Goal: Information Seeking & Learning: Check status

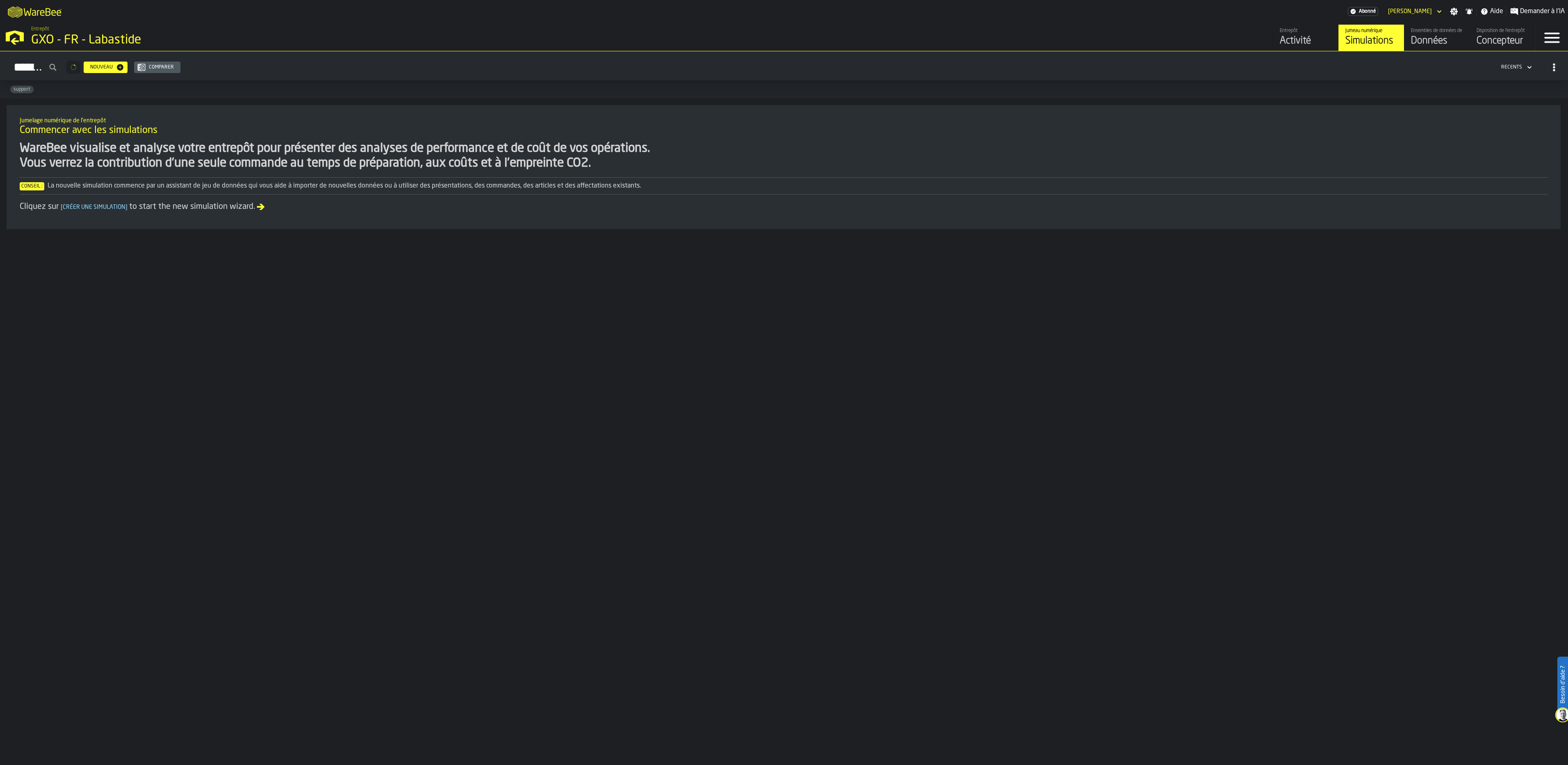
click at [1421, 28] on link "Ensembles de données de l'entrepôt Données" at bounding box center [1437, 37] width 66 height 26
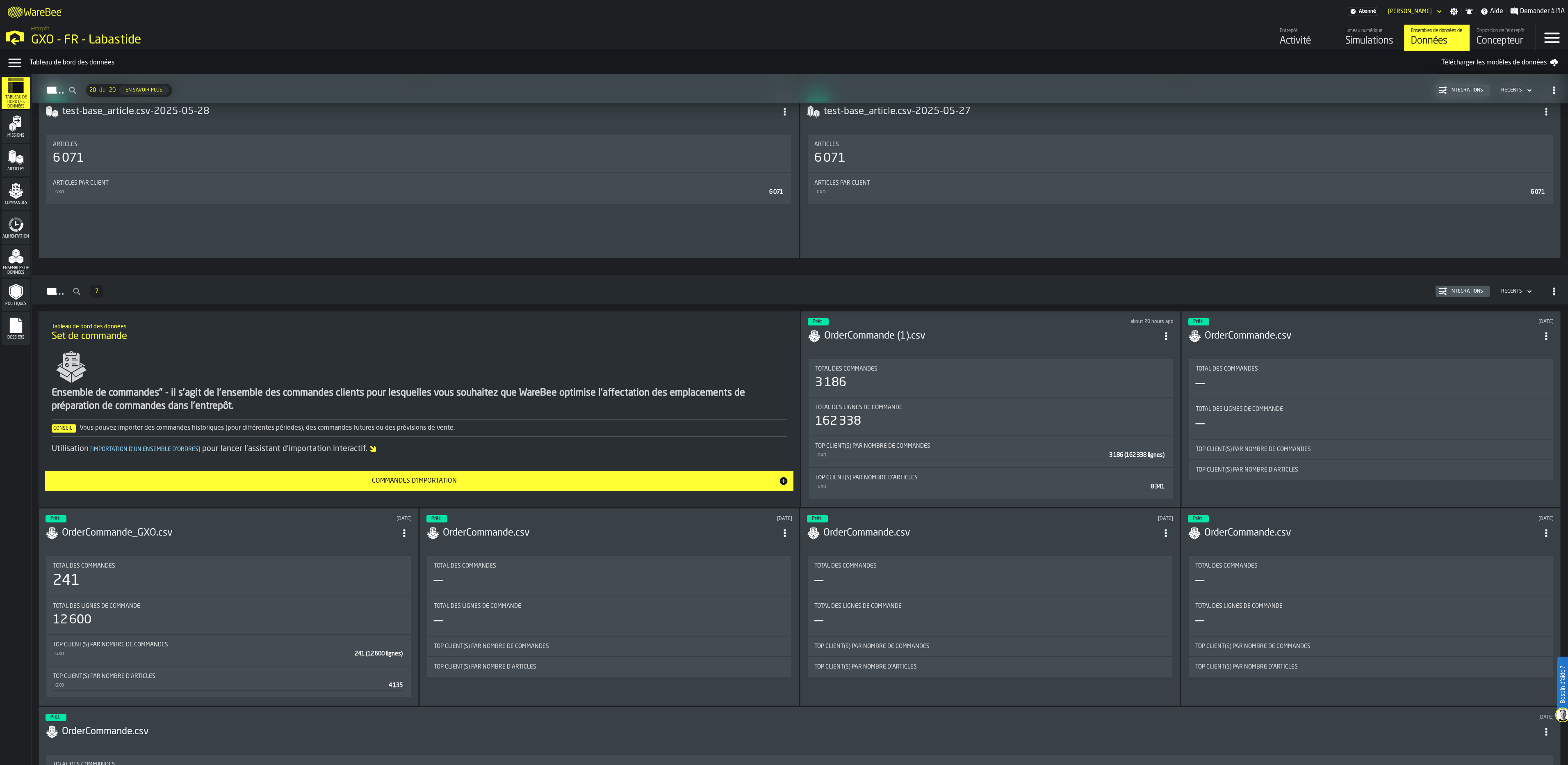
scroll to position [2134, 0]
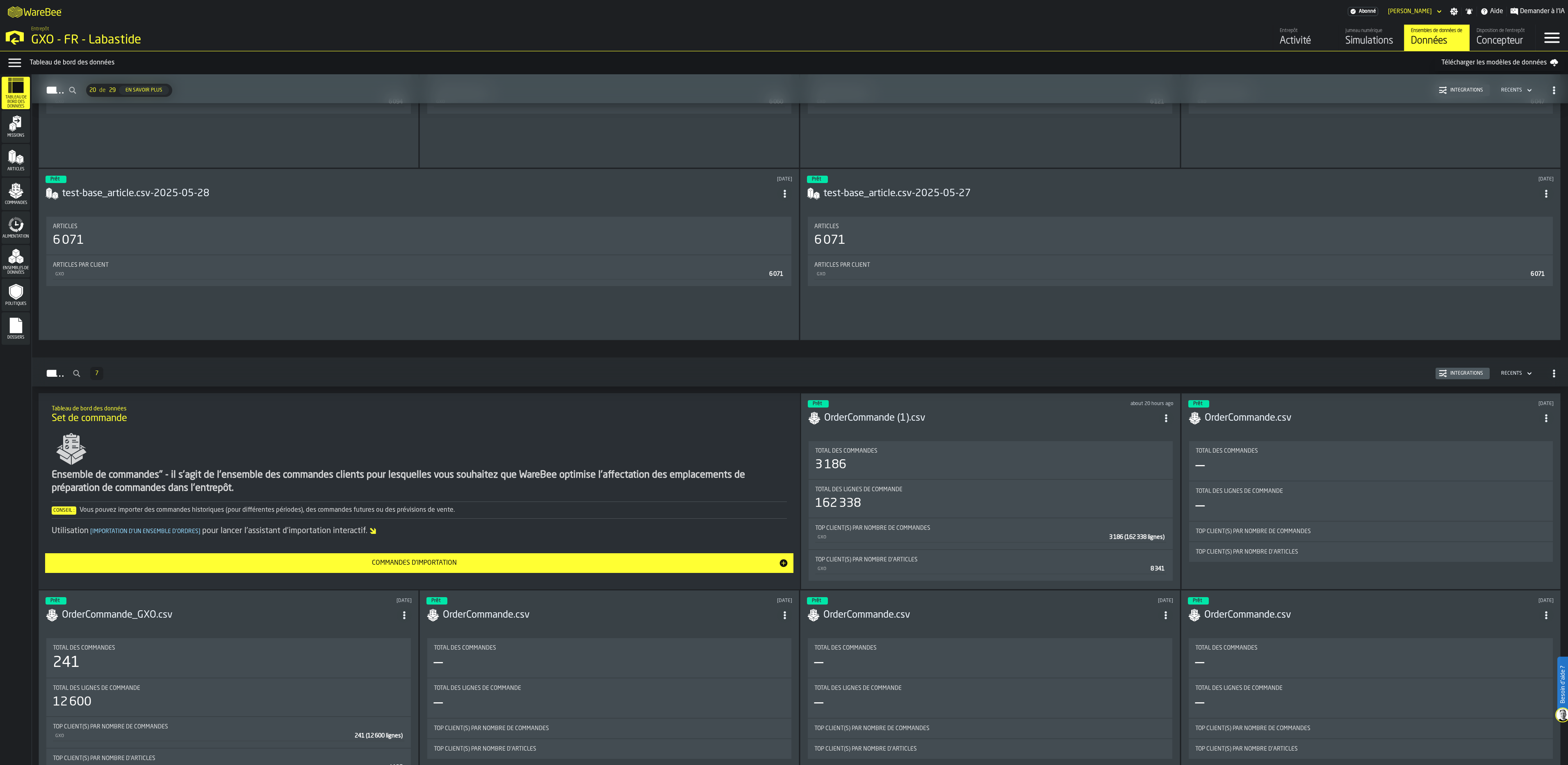
click at [18, 239] on div "Alimentation" at bounding box center [16, 227] width 28 height 32
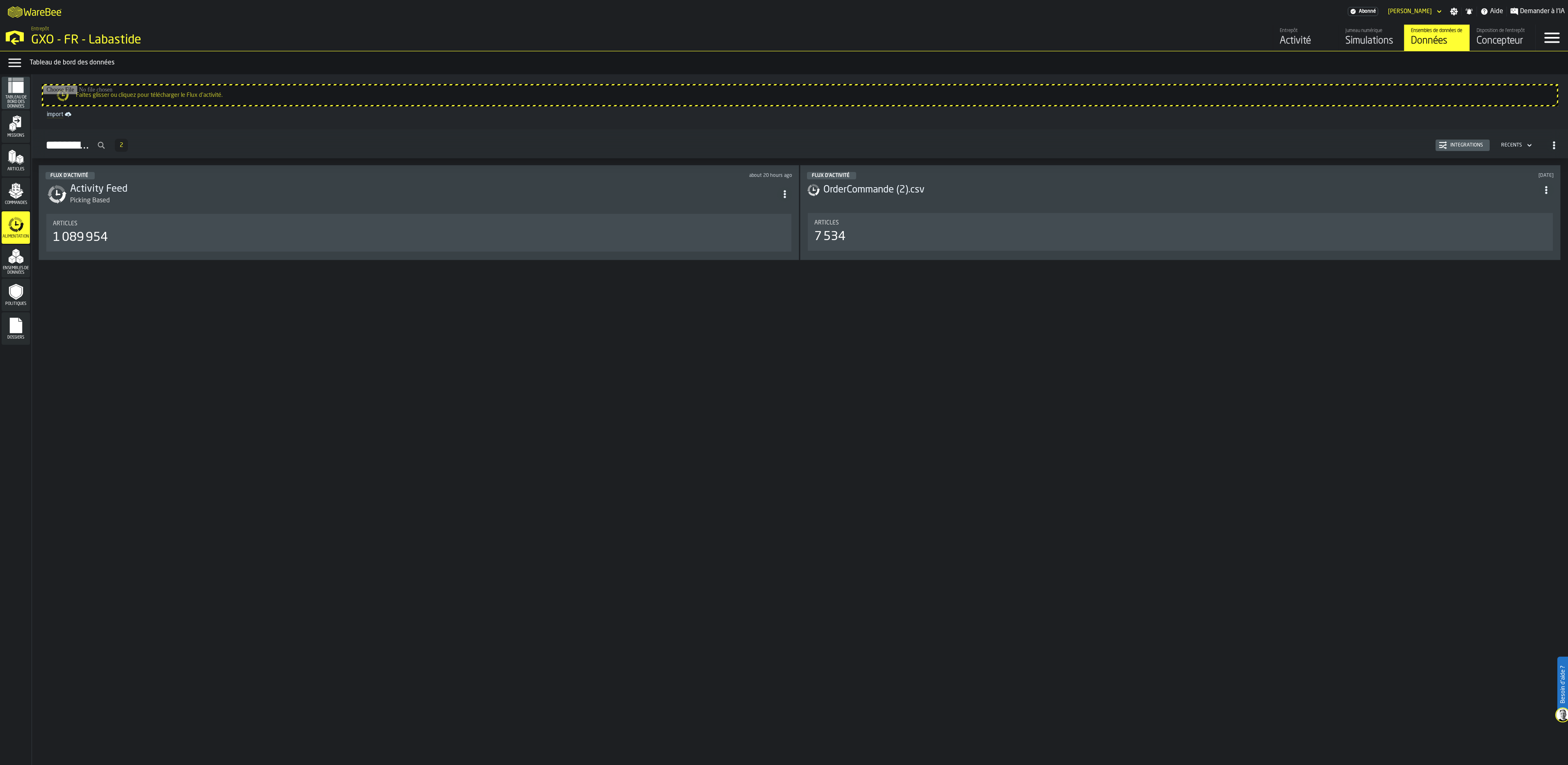
click at [234, 172] on div "Flux d'activité about 20 hours ago Activity Feed Picking Based Articles 1 089 9…" at bounding box center [419, 213] width 761 height 95
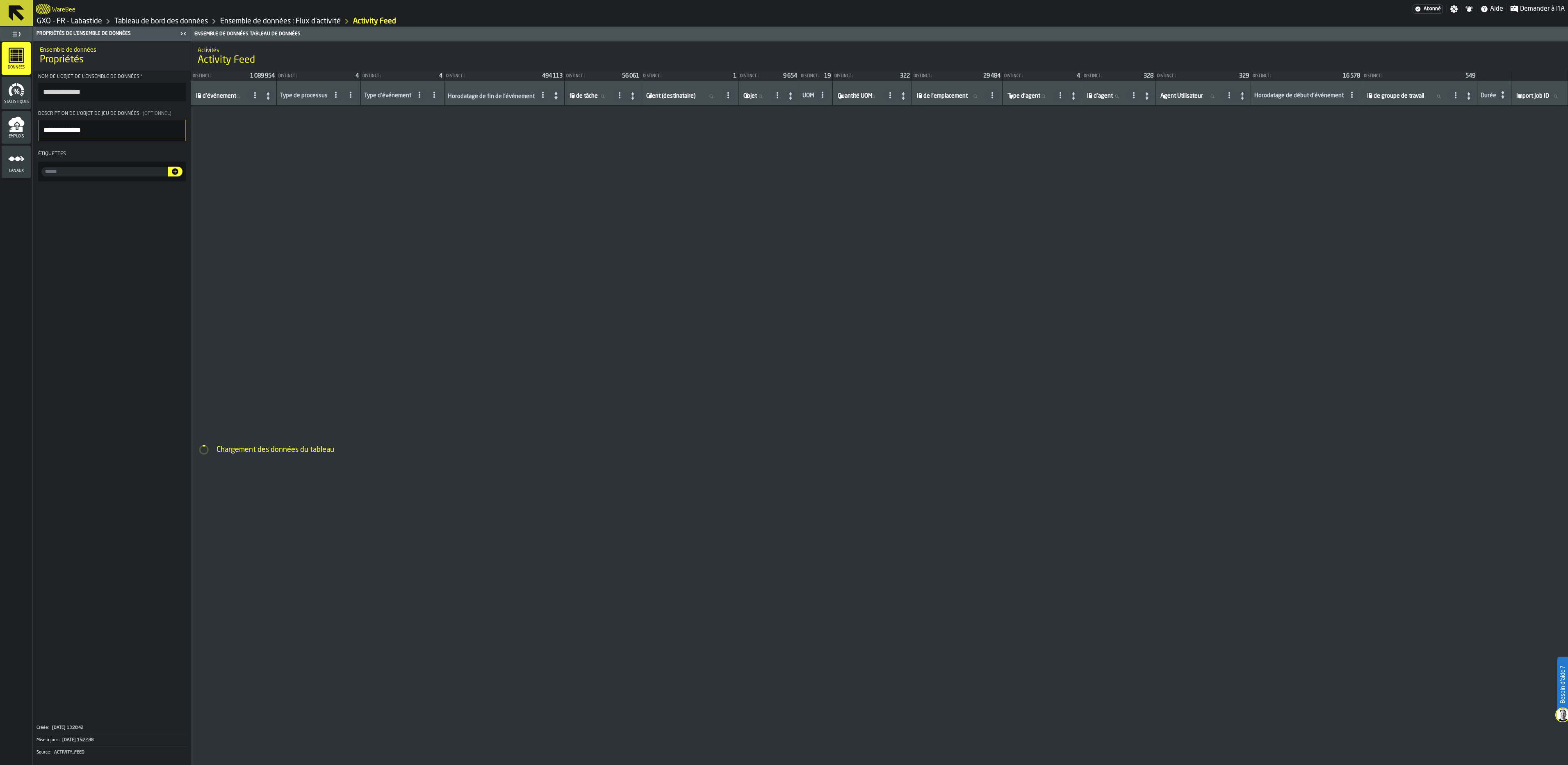
click at [2, 90] on div "Statistiques" at bounding box center [16, 93] width 29 height 23
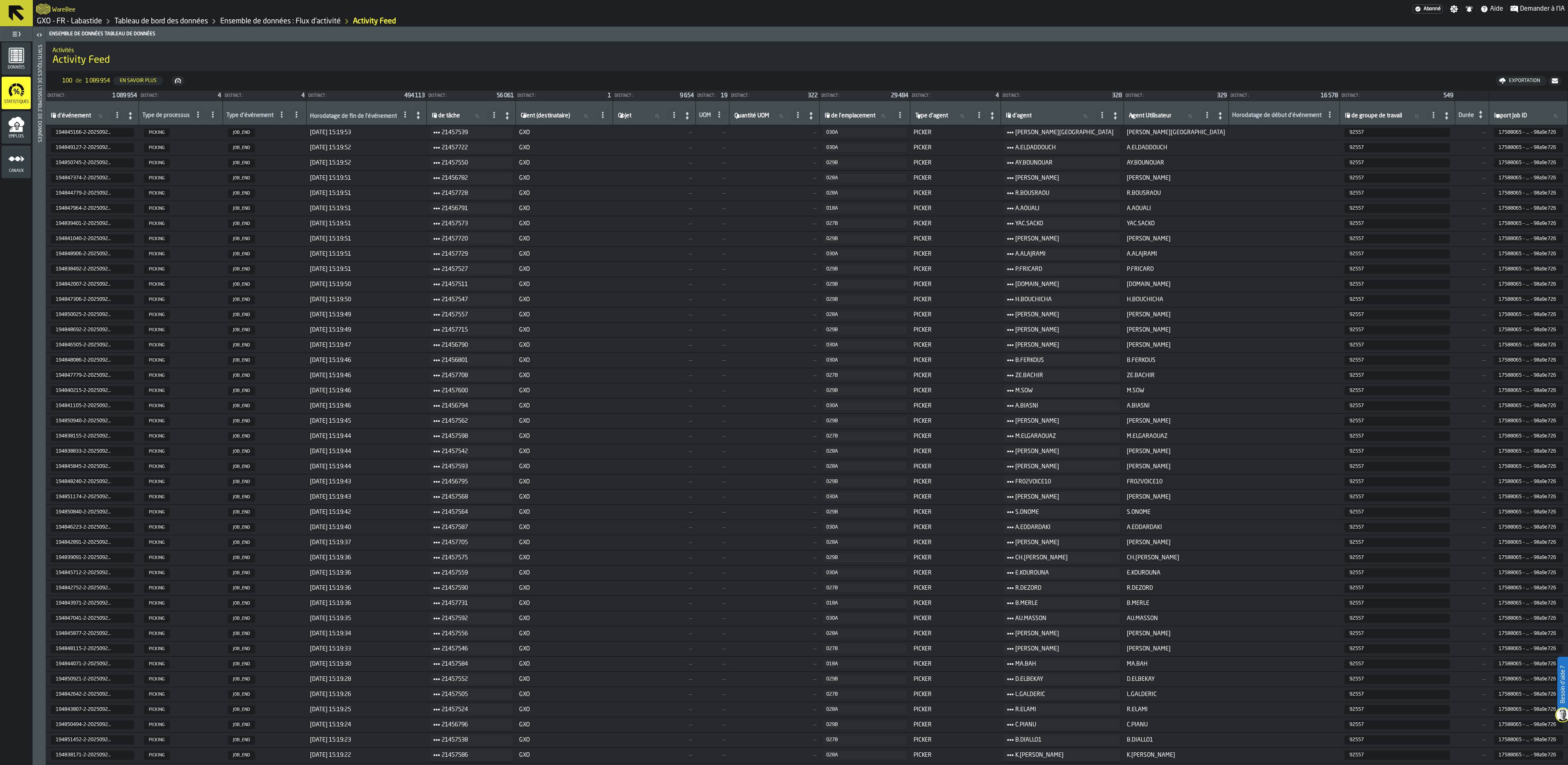
click at [33, 130] on header "Statistiques de l'ensemble de données" at bounding box center [39, 396] width 13 height 738
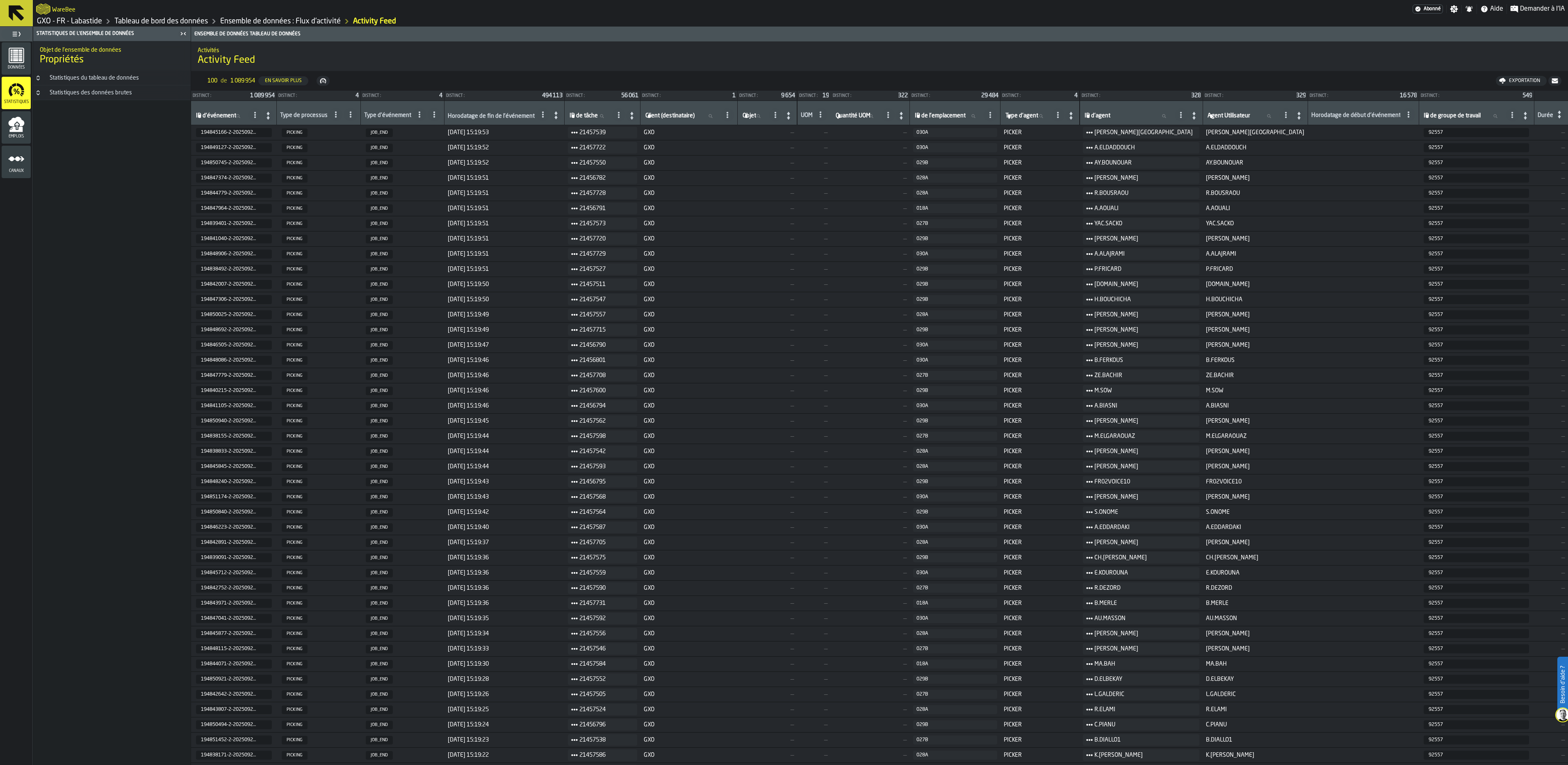
click at [24, 128] on div "Emplois" at bounding box center [16, 127] width 29 height 23
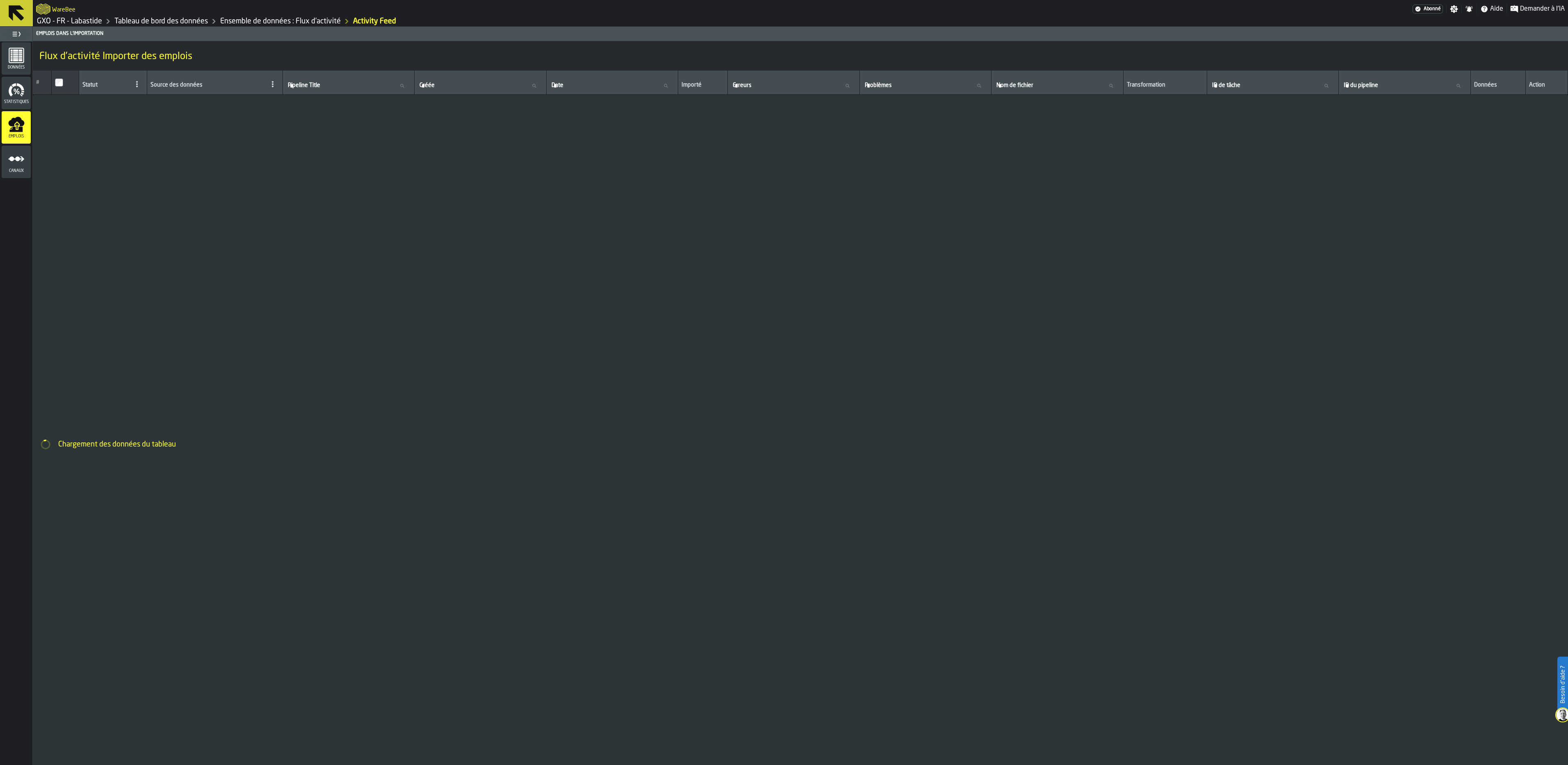
click at [22, 54] on icon "menu Données" at bounding box center [16, 55] width 16 height 16
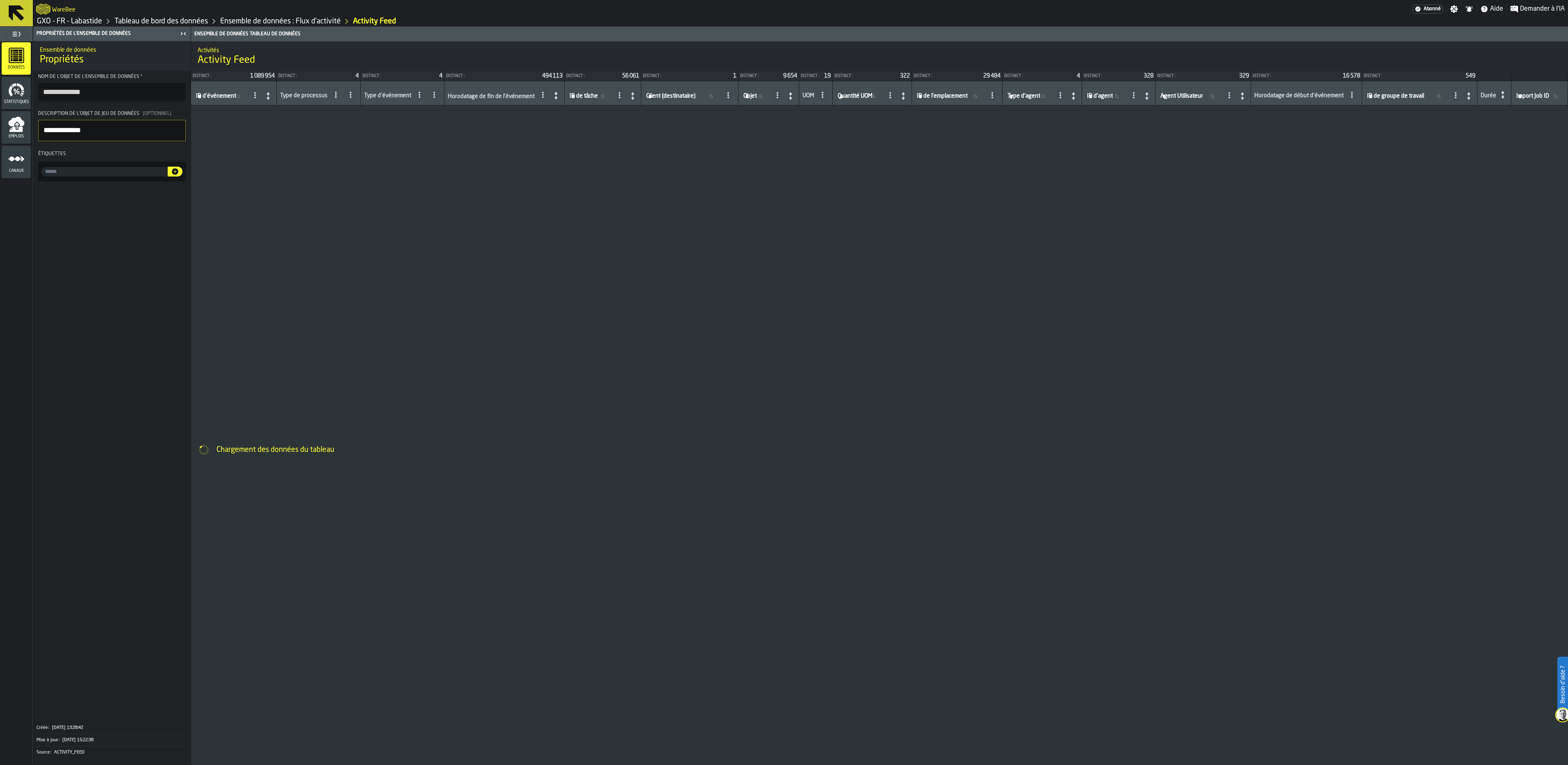
click at [22, 54] on icon "menu Données" at bounding box center [16, 55] width 16 height 16
click at [21, 16] on icon at bounding box center [16, 13] width 16 height 16
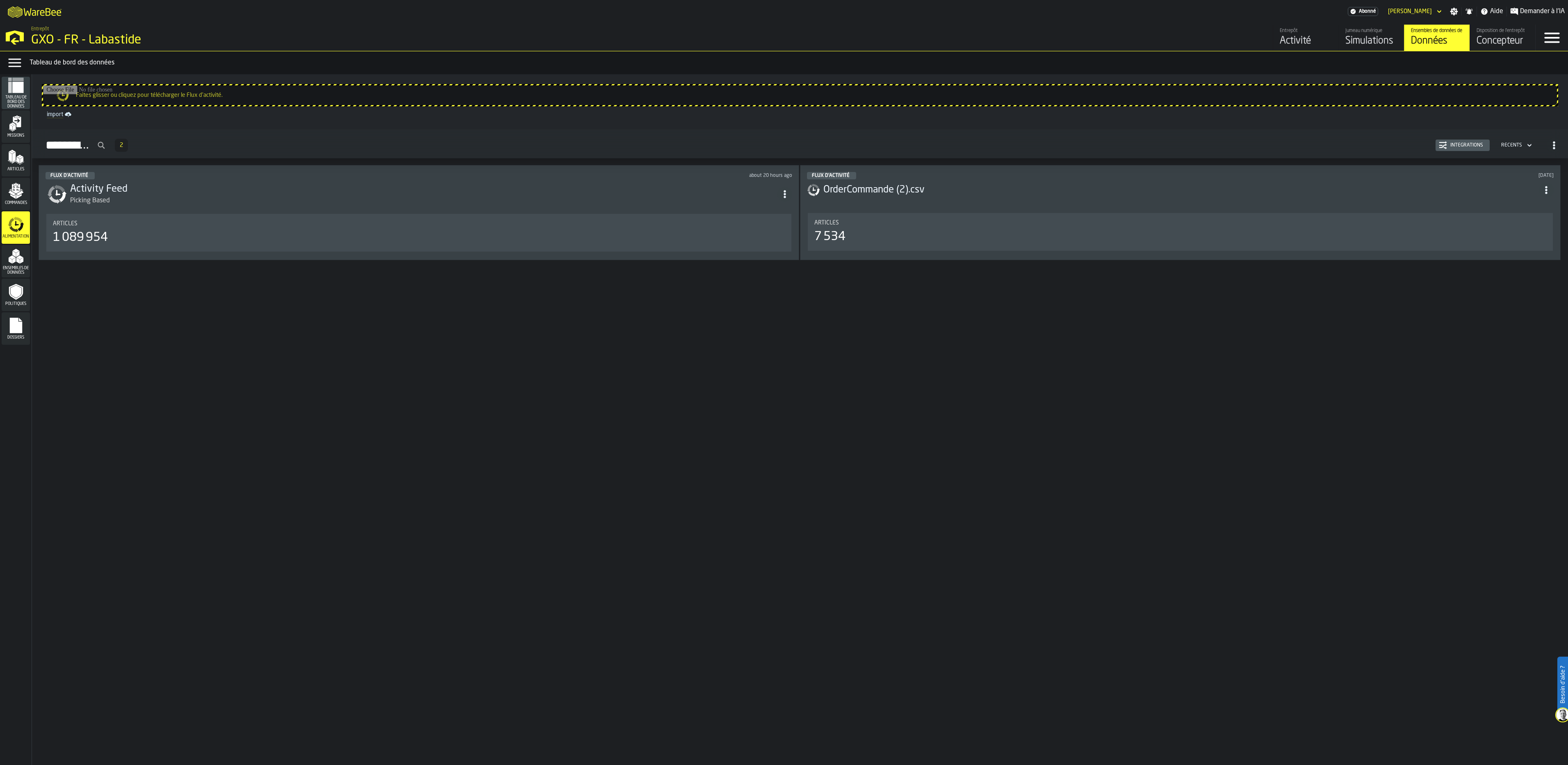
click at [1449, 143] on div "Intégrations" at bounding box center [1466, 145] width 40 height 5
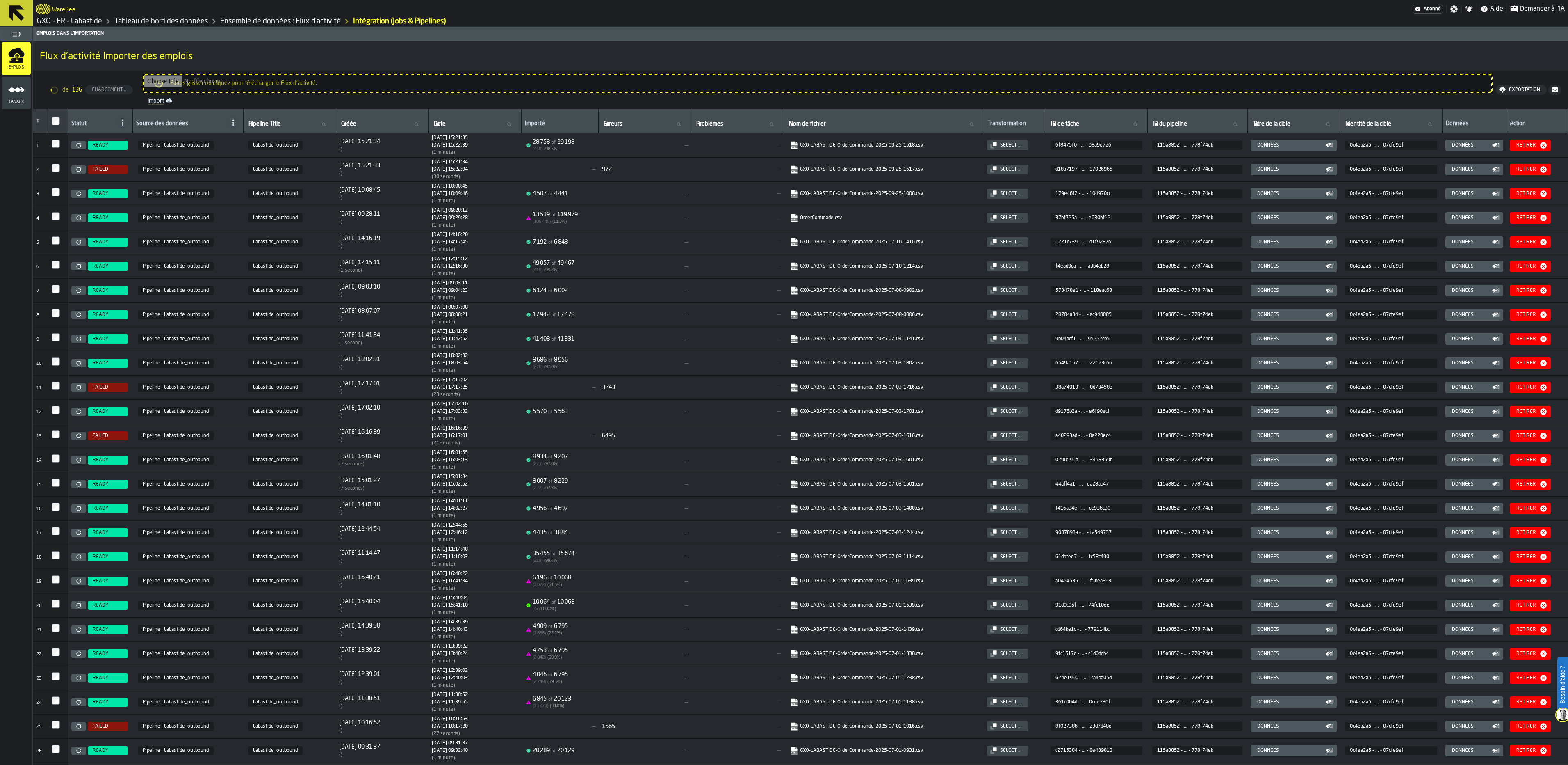
click at [464, 140] on div "[DATE] 15:21:35" at bounding box center [449, 138] width 36 height 5
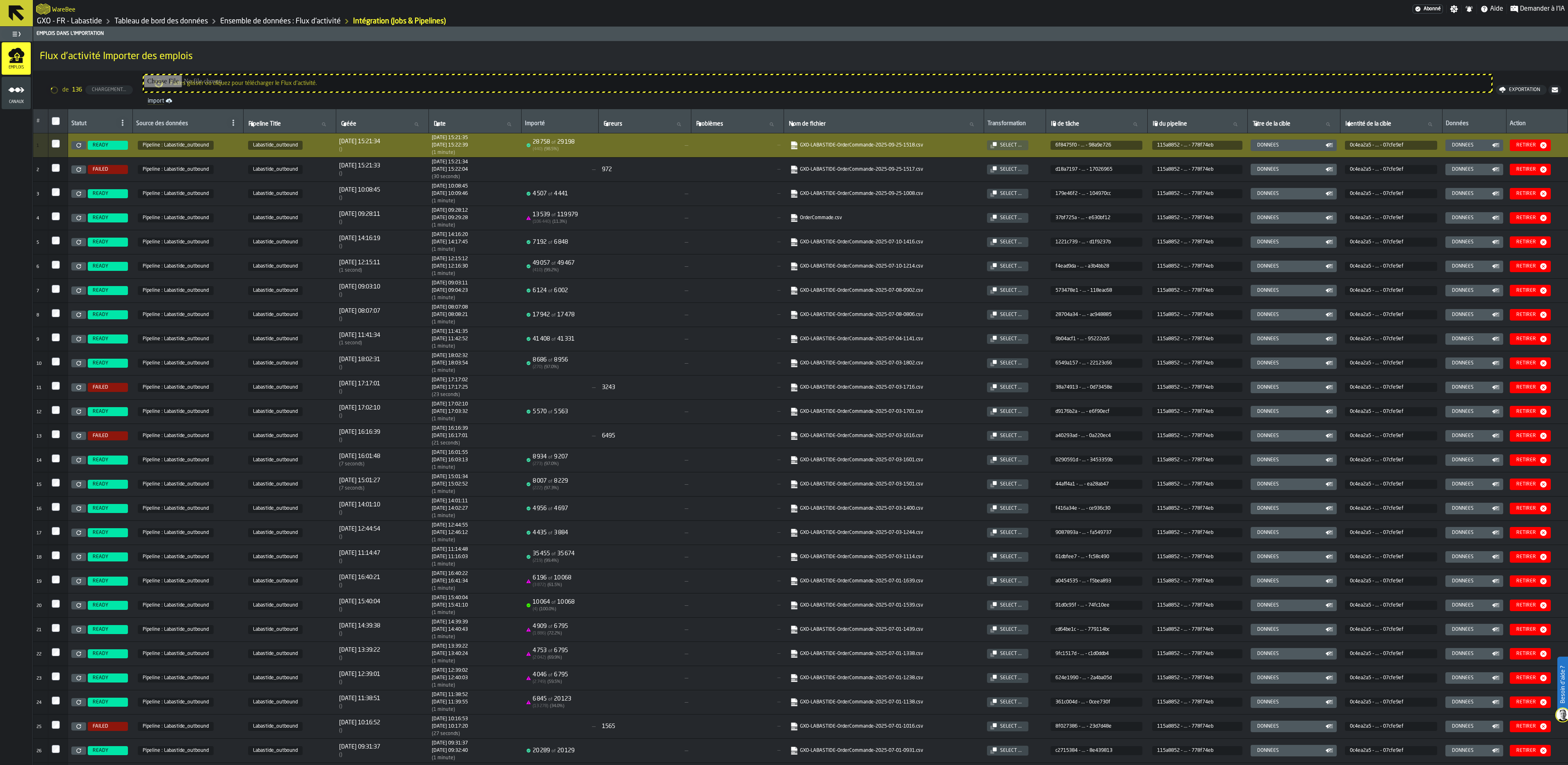
click at [197, 136] on td "Pipeline : Labastide_outbound" at bounding box center [188, 146] width 111 height 24
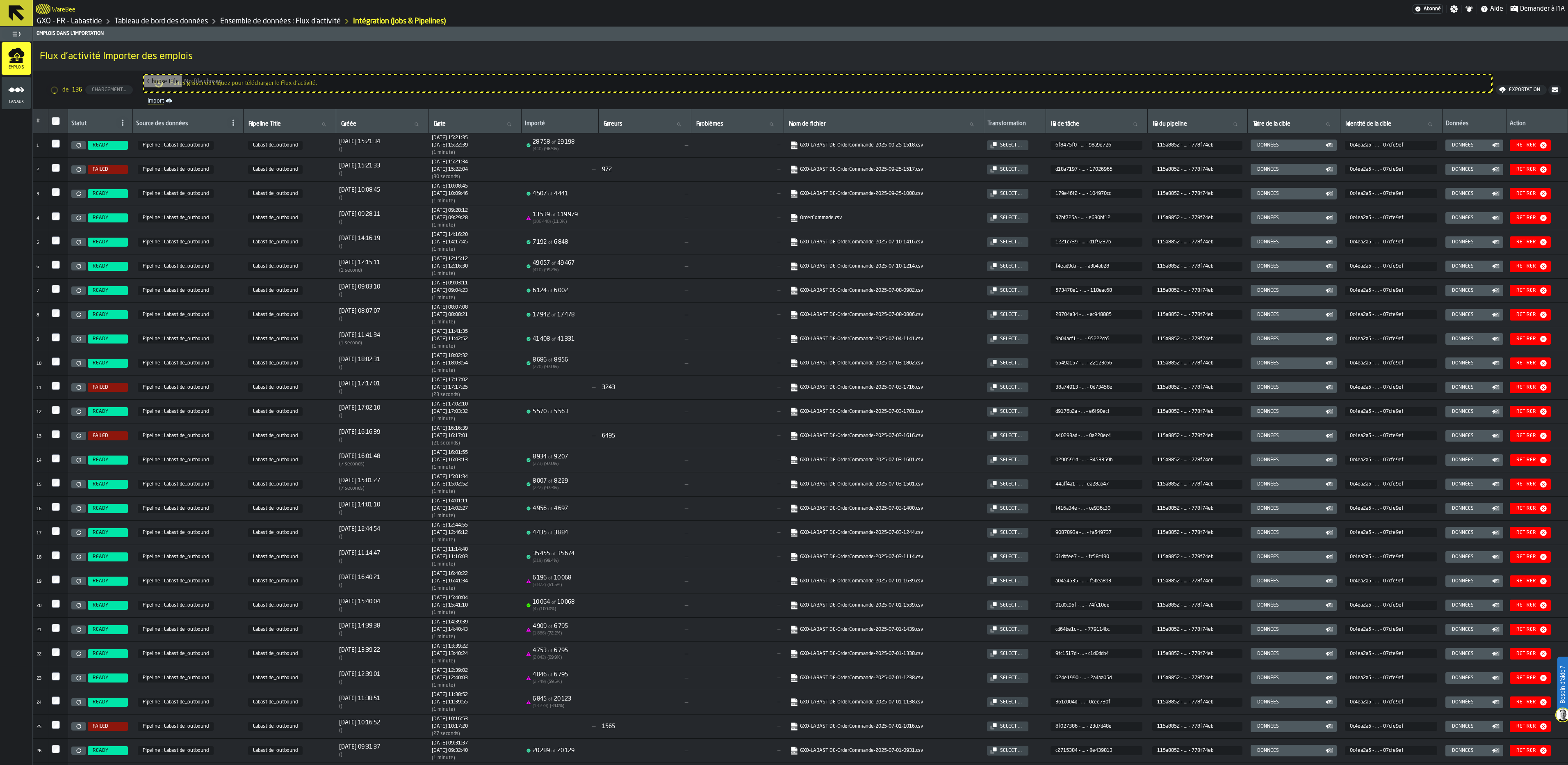
click at [197, 136] on td "Pipeline : Labastide_outbound" at bounding box center [188, 146] width 111 height 24
click at [197, 137] on td "Pipeline : Labastide_outbound" at bounding box center [188, 146] width 111 height 24
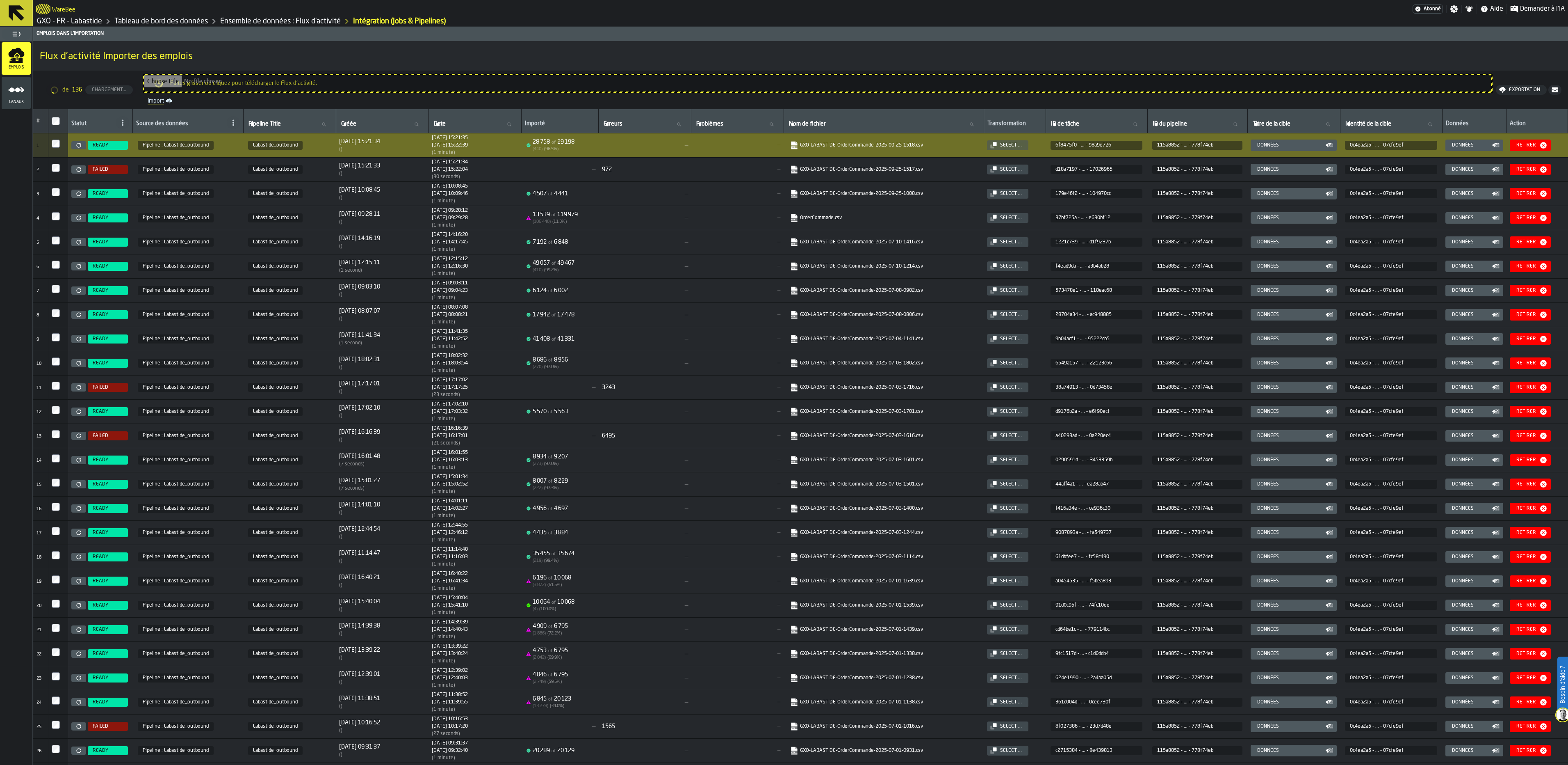
click at [194, 148] on span "Pipeline : Labastide_outbound" at bounding box center [175, 145] width 76 height 9
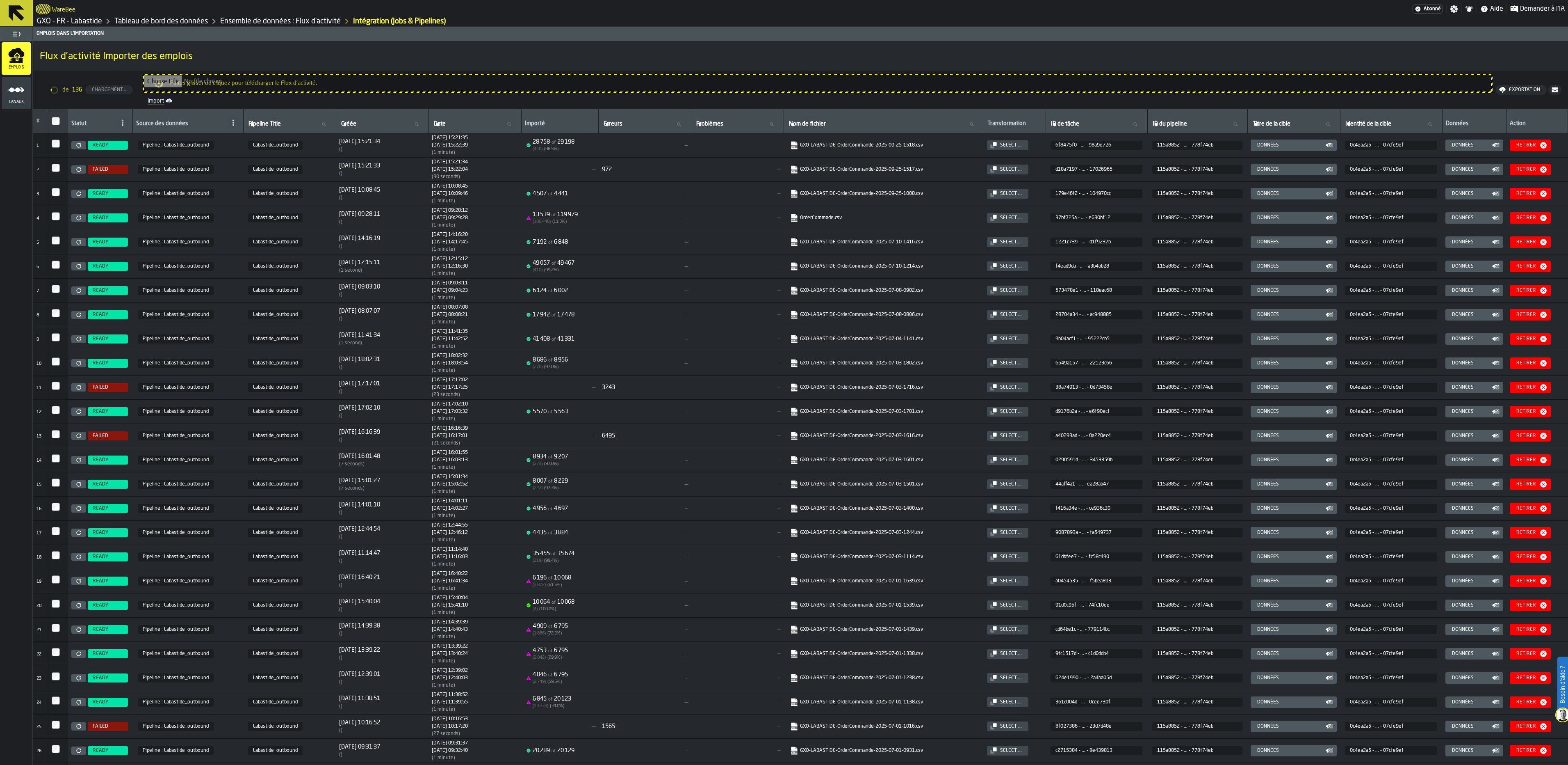
click at [77, 171] on icon at bounding box center [79, 169] width 5 height 5
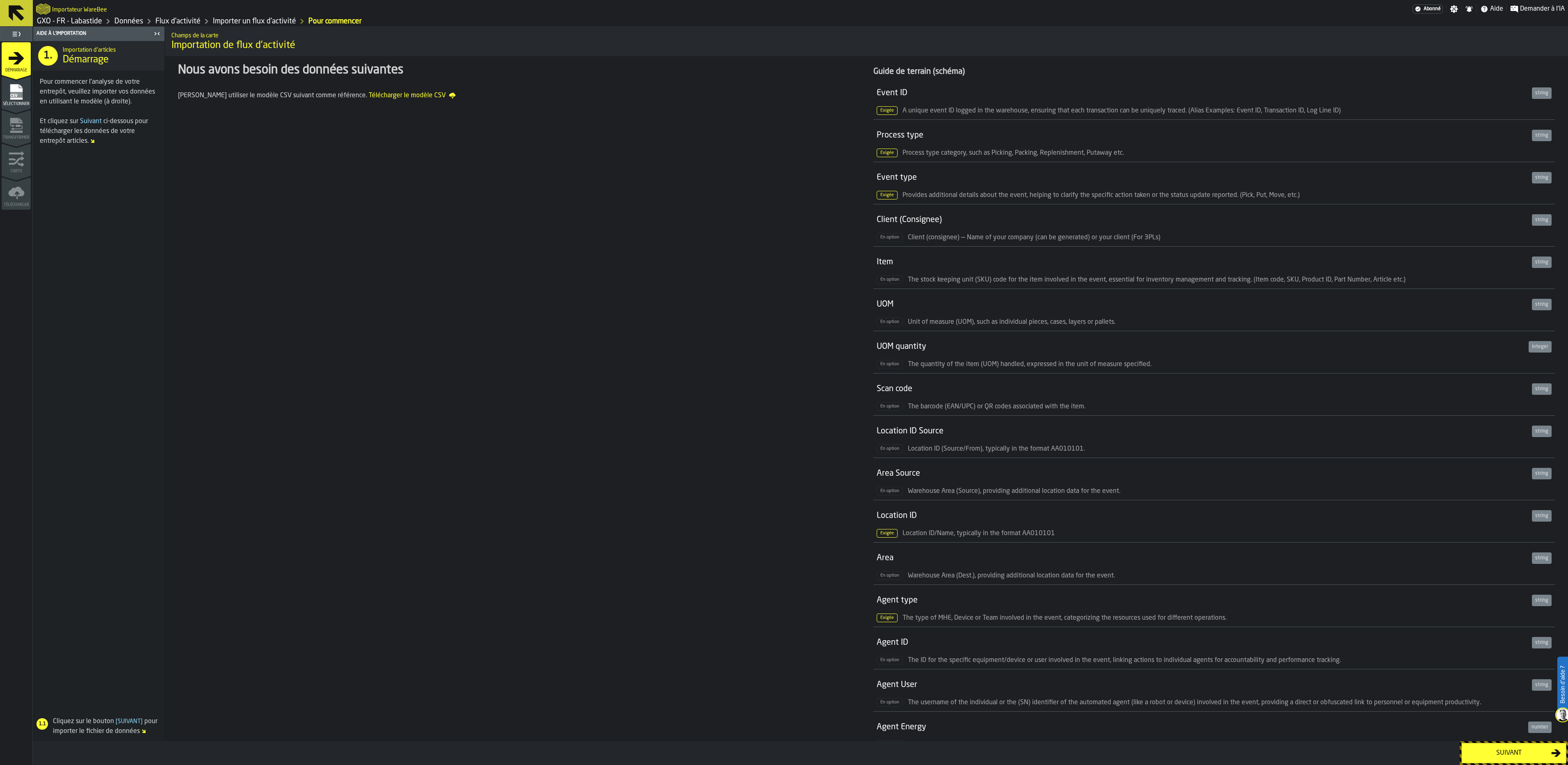
click at [19, 95] on rect "menu Sélectionner" at bounding box center [16, 94] width 12 height 5
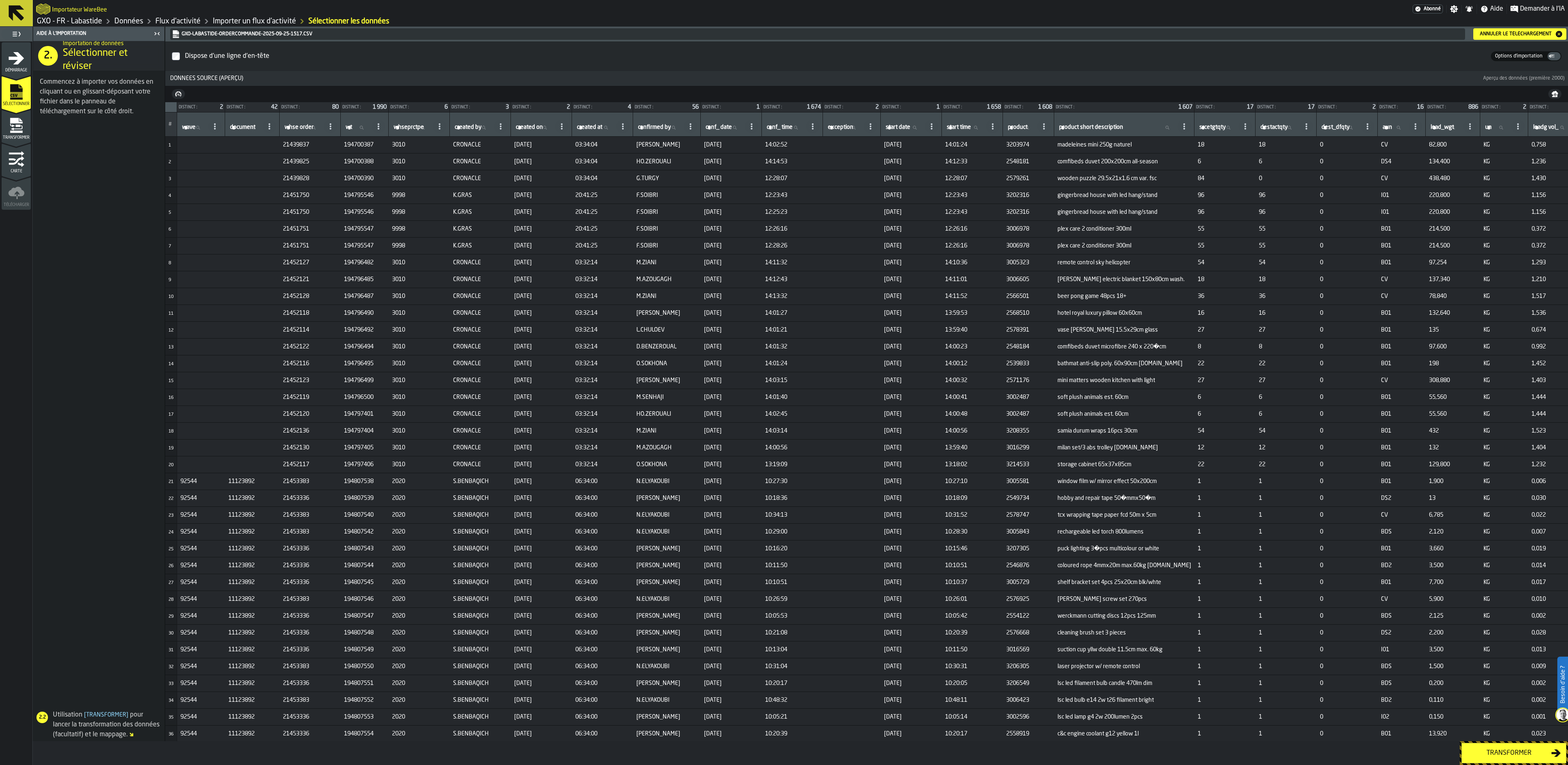
click at [19, 138] on span "Transformer" at bounding box center [16, 137] width 29 height 4
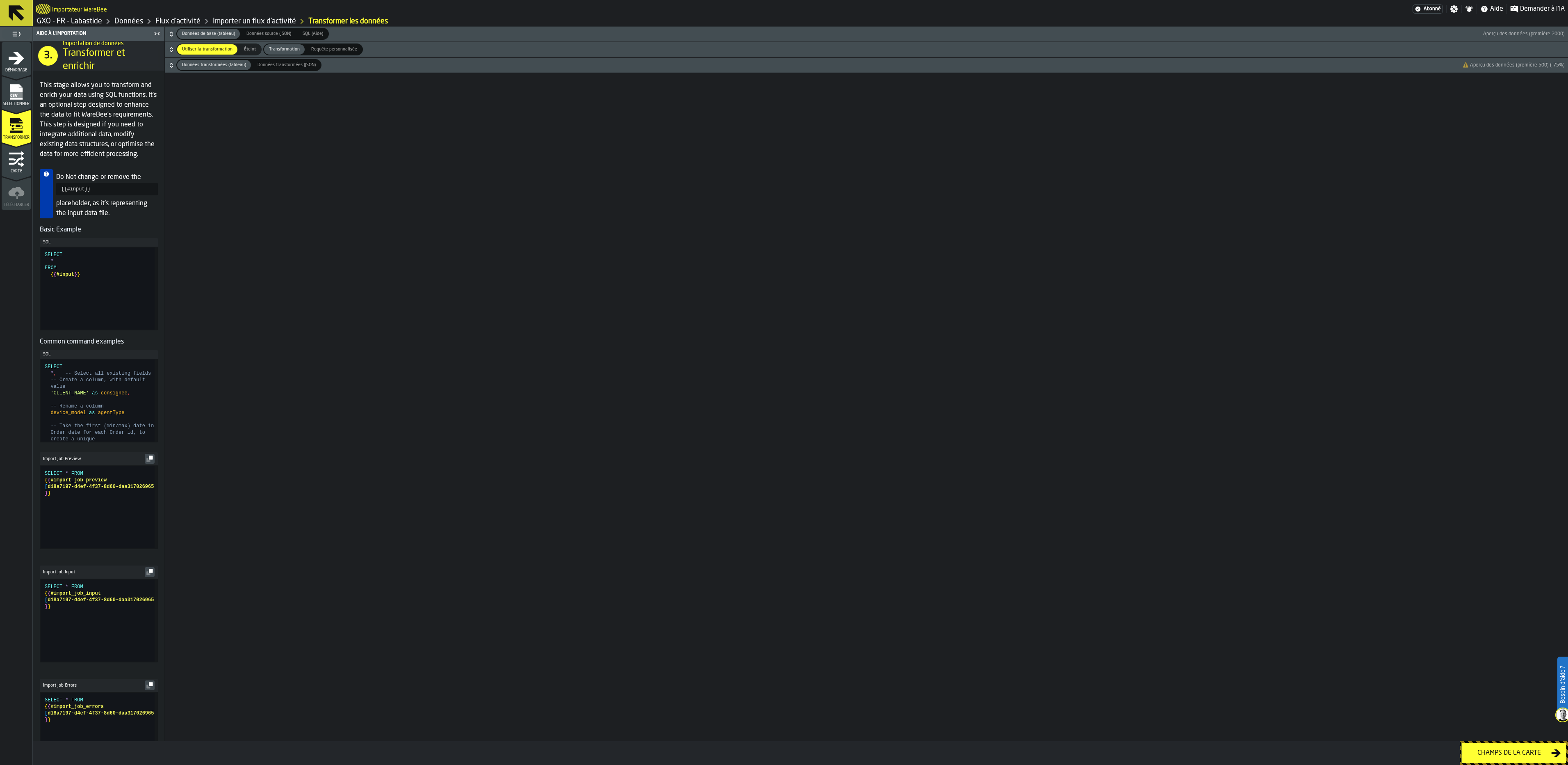
click at [28, 163] on div "Carte" at bounding box center [16, 162] width 29 height 23
